Goal: Transaction & Acquisition: Purchase product/service

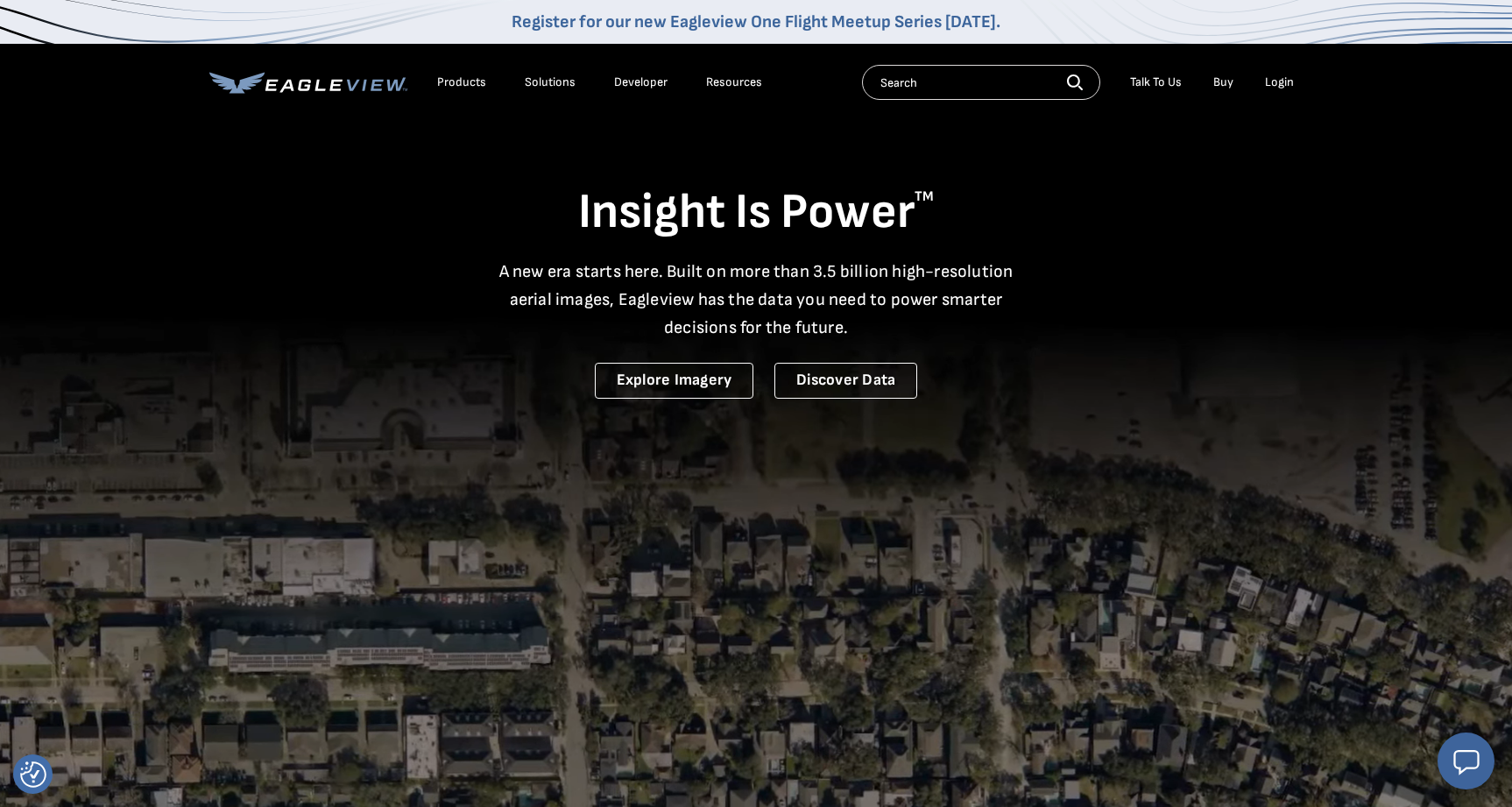
click at [1274, 86] on div "Login" at bounding box center [1279, 83] width 29 height 16
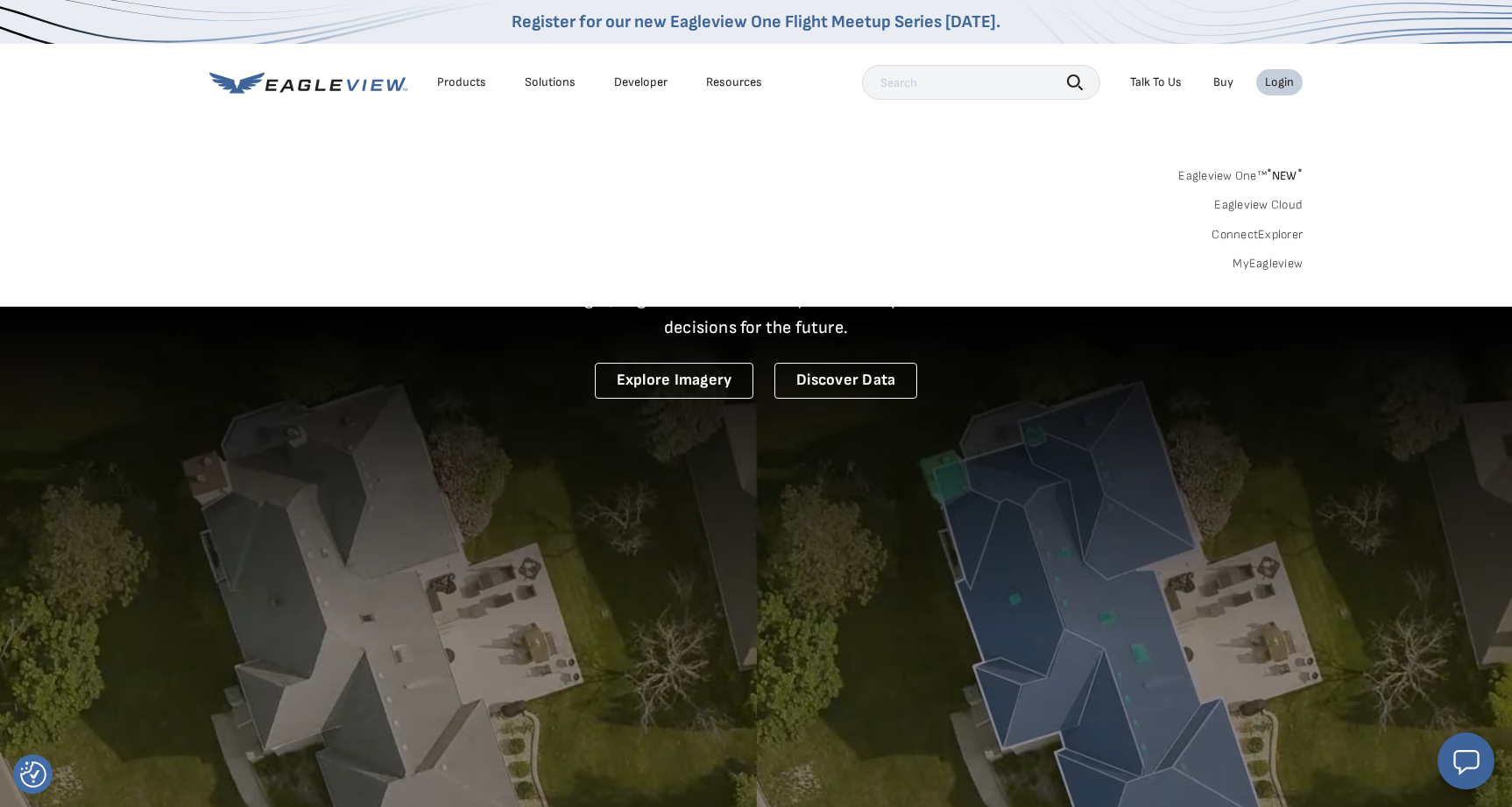
click at [1280, 262] on link "MyEagleview" at bounding box center [1267, 264] width 70 height 16
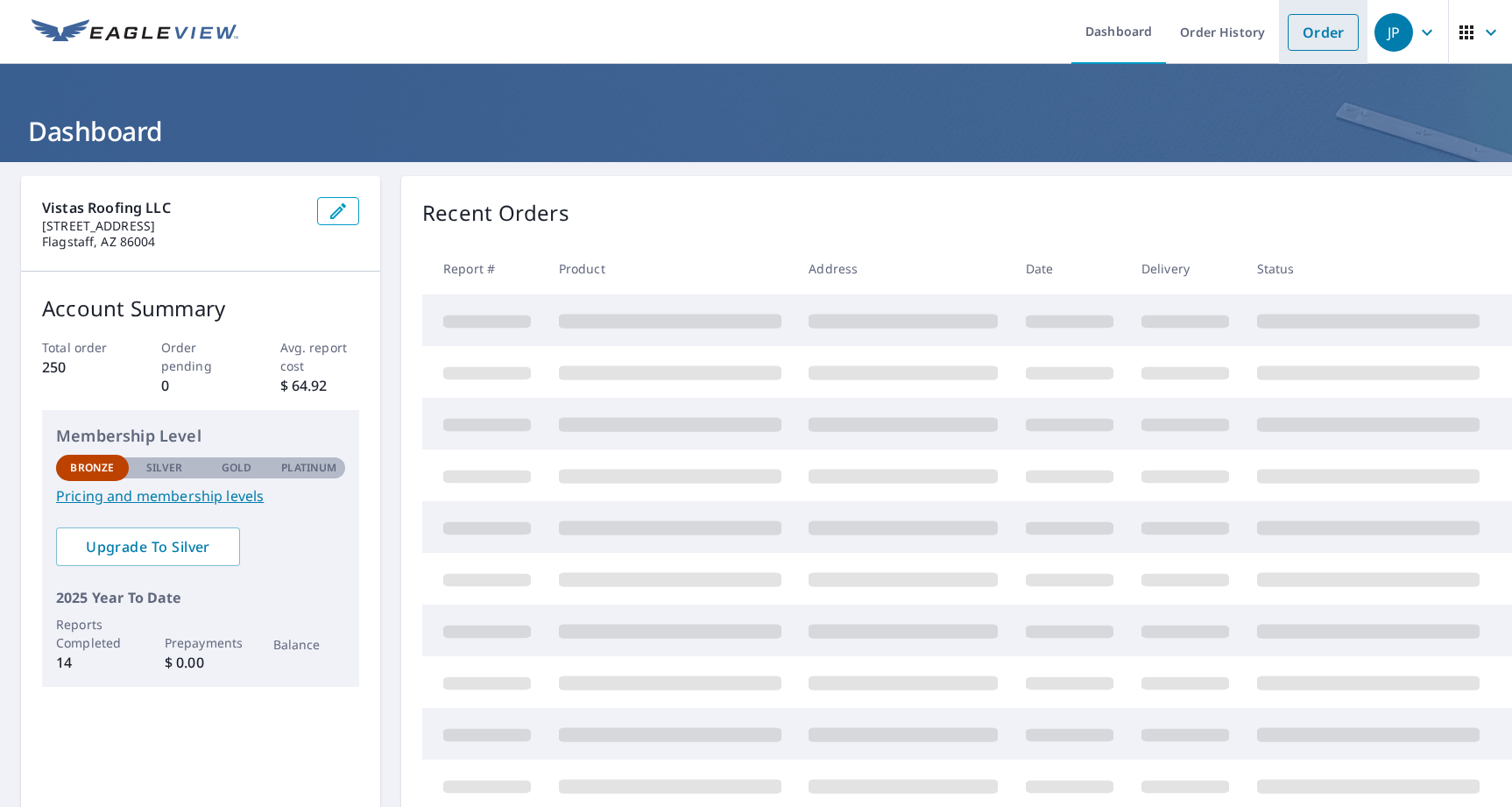
click at [1342, 30] on link "Order" at bounding box center [1324, 32] width 71 height 36
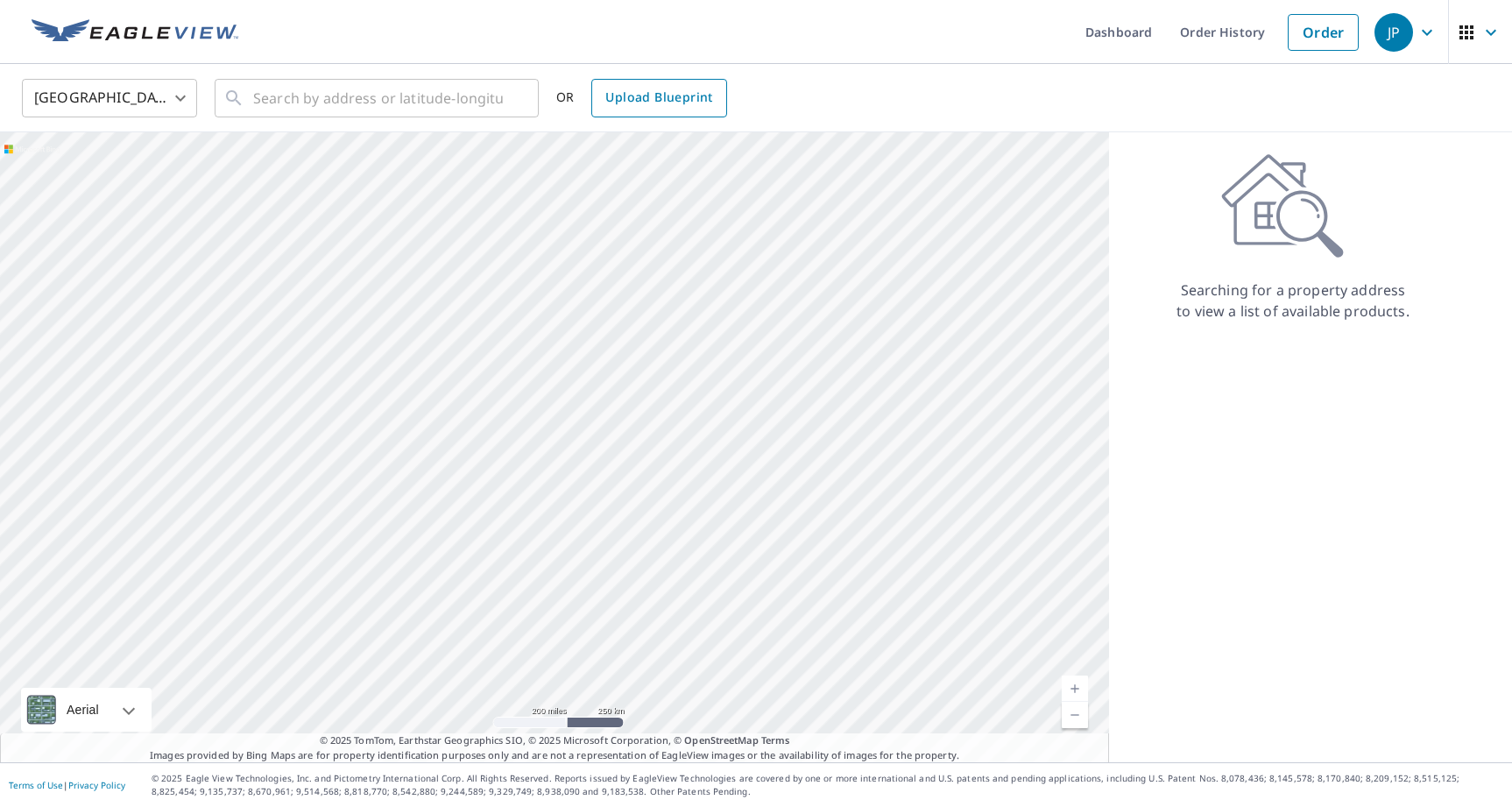
click at [690, 99] on span "Upload Blueprint" at bounding box center [659, 98] width 107 height 22
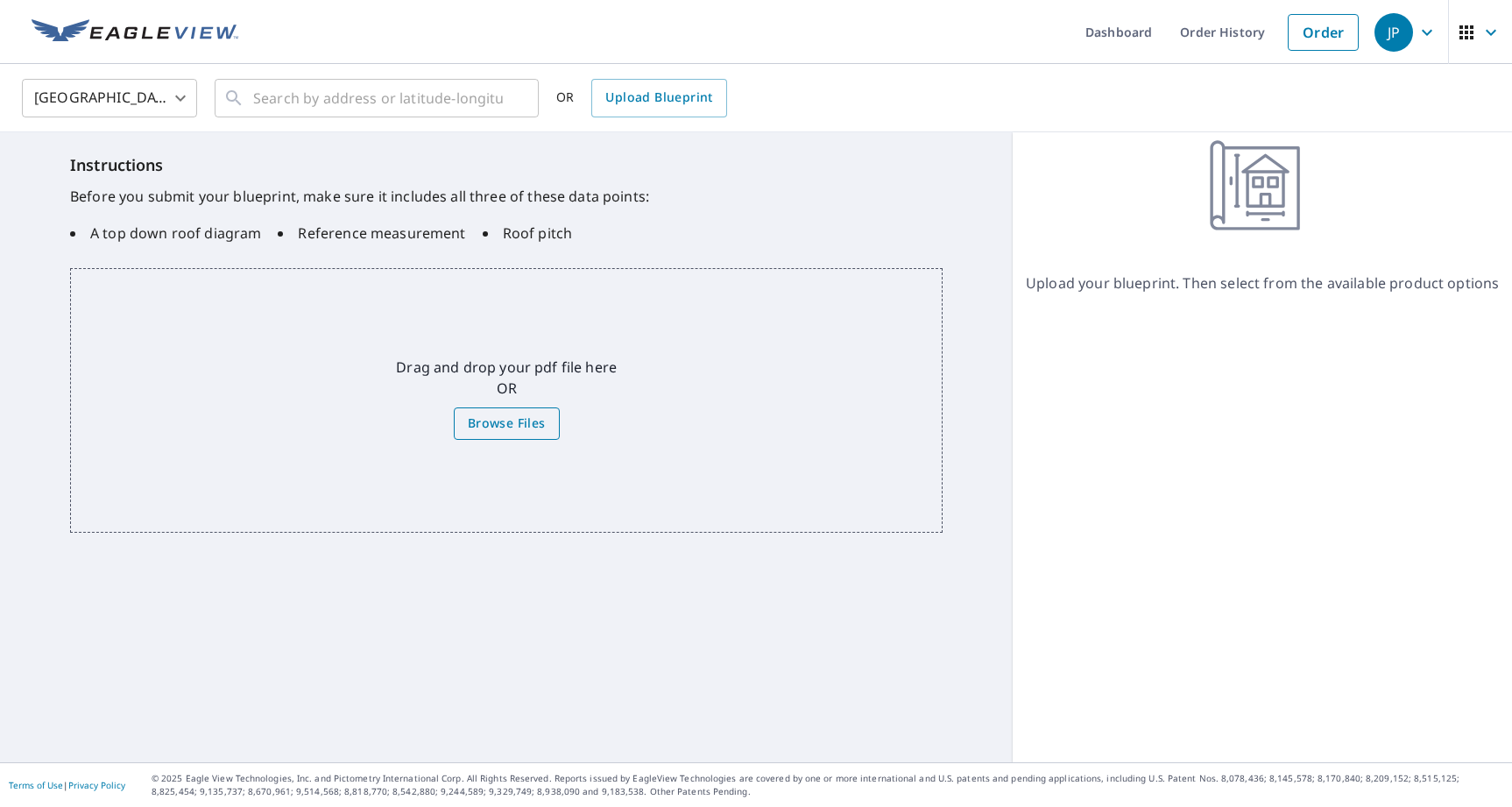
click at [510, 410] on label "Browse Files" at bounding box center [506, 423] width 106 height 33
click at [0, 0] on input "Browse Files" at bounding box center [0, 0] width 0 height 0
click at [507, 432] on span "Browse Files" at bounding box center [507, 423] width 78 height 22
click at [0, 0] on input "Browse Files" at bounding box center [0, 0] width 0 height 0
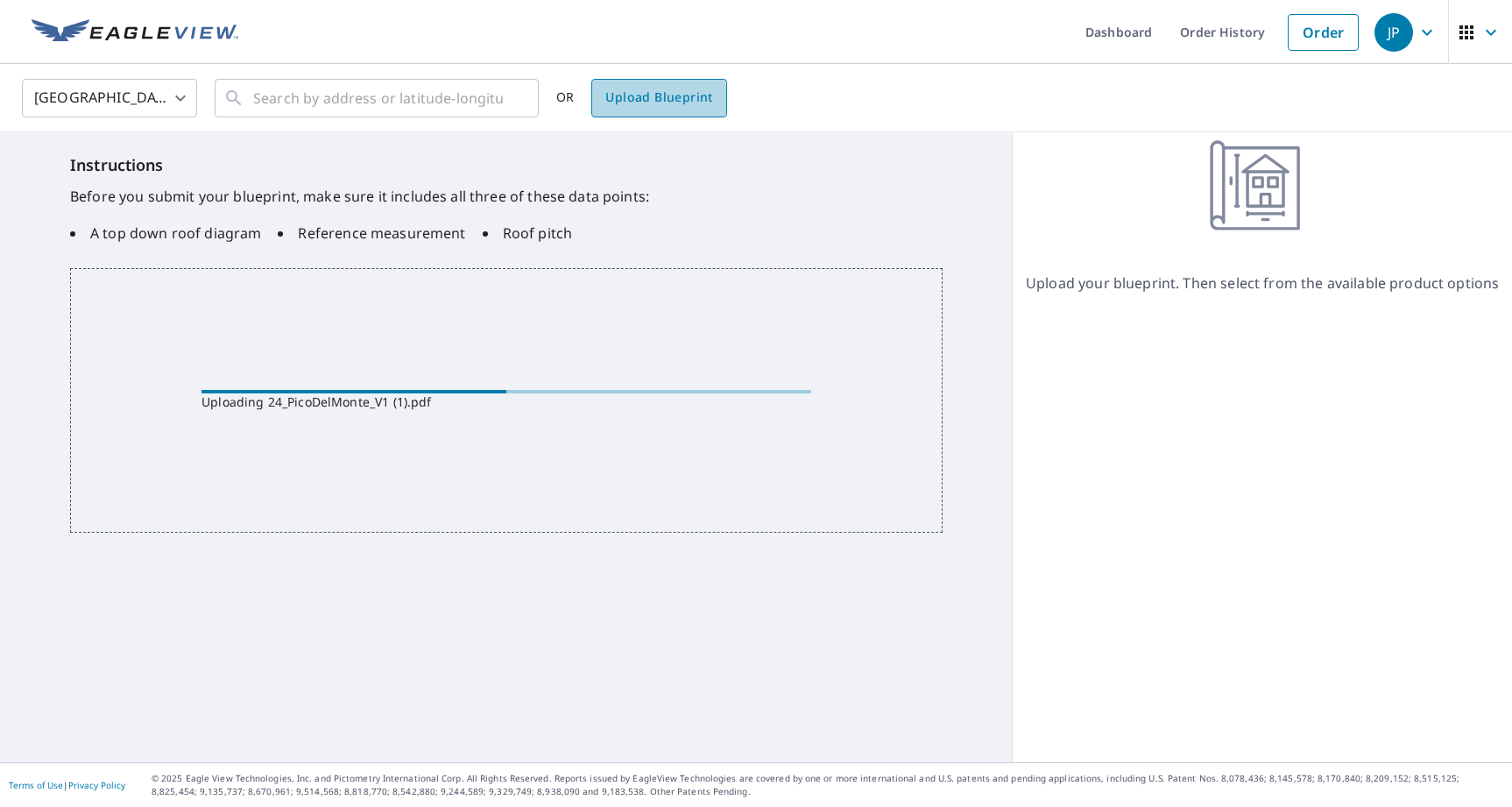
click at [627, 99] on span "Upload Blueprint" at bounding box center [659, 98] width 107 height 22
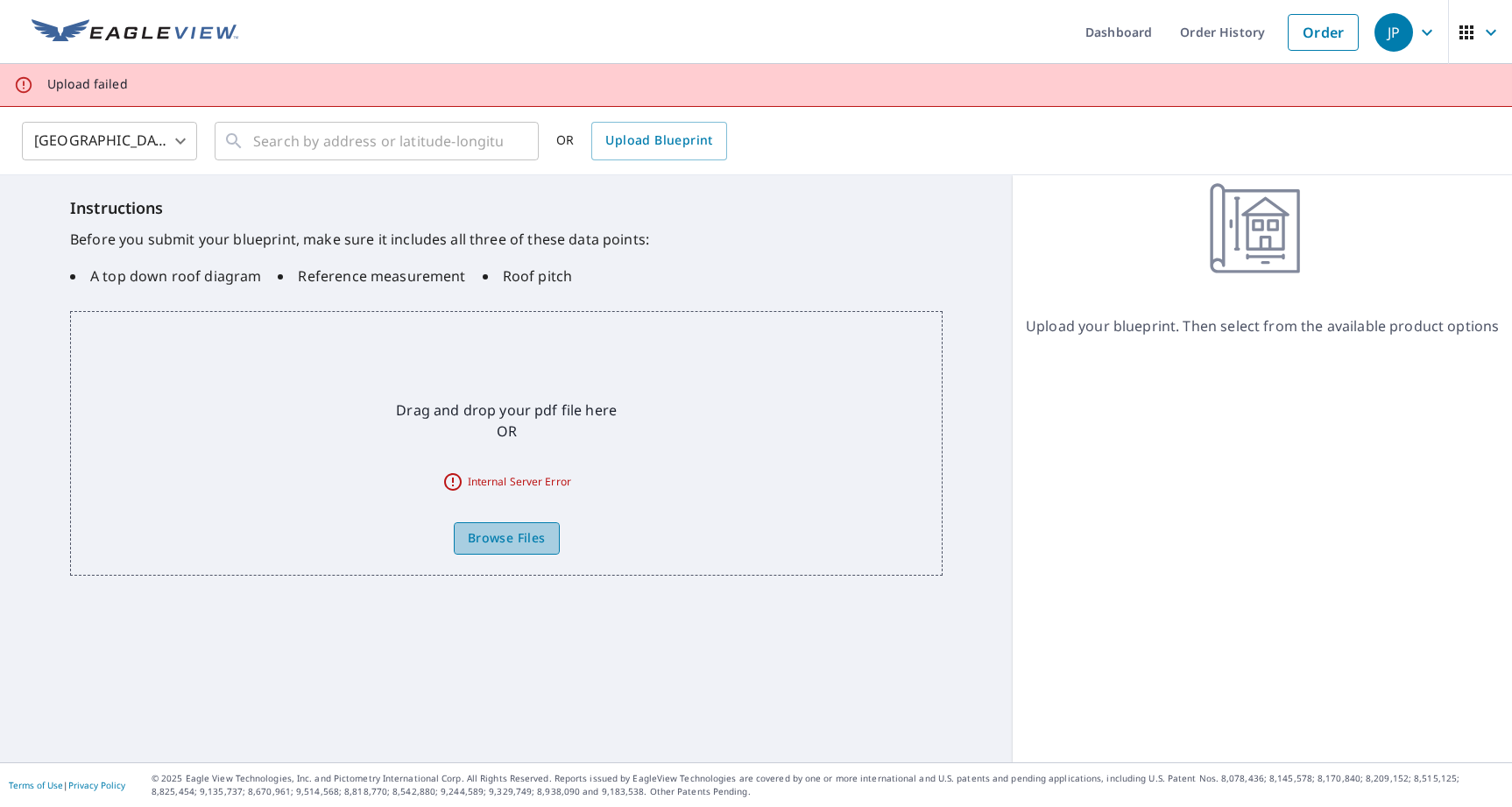
click at [532, 538] on span "Browse Files" at bounding box center [507, 538] width 78 height 22
click at [0, 0] on input "Browse Files" at bounding box center [0, 0] width 0 height 0
